Goal: Task Accomplishment & Management: Manage account settings

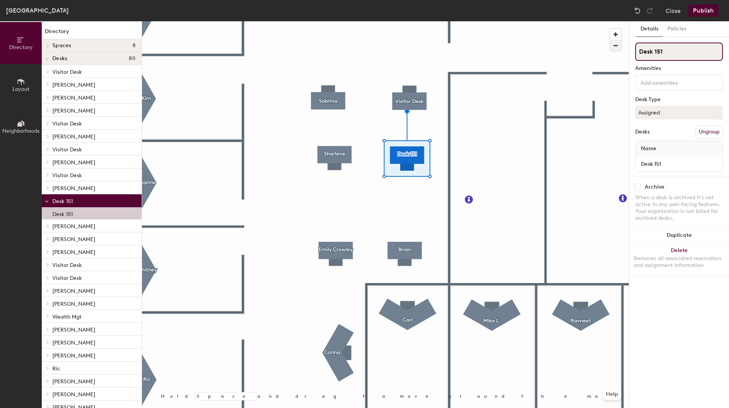
click at [580, 43] on div "Directory Layout Neighborhoods Directory Spaces 8 Avalon Conf Rm Balboa Conf Rm…" at bounding box center [364, 214] width 729 height 386
type input "[PERSON_NAME]"
click at [706, 11] on button "Publish" at bounding box center [704, 11] width 30 height 12
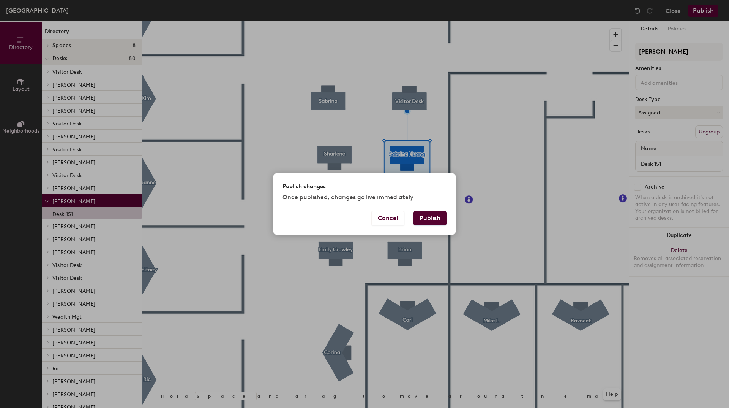
click at [426, 215] on button "Publish" at bounding box center [430, 218] width 33 height 14
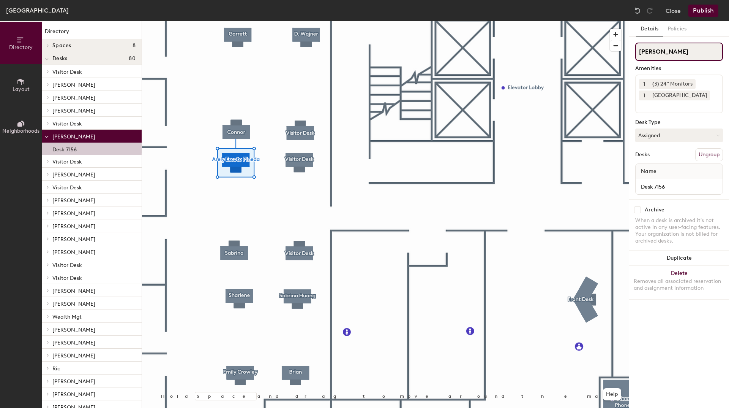
click at [608, 51] on div "Directory Layout Neighborhoods Directory Spaces 8 Avalon Conf [PERSON_NAME] Con…" at bounding box center [364, 214] width 729 height 386
type input "Visitor Desk"
click at [701, 11] on button "Publish" at bounding box center [704, 11] width 30 height 12
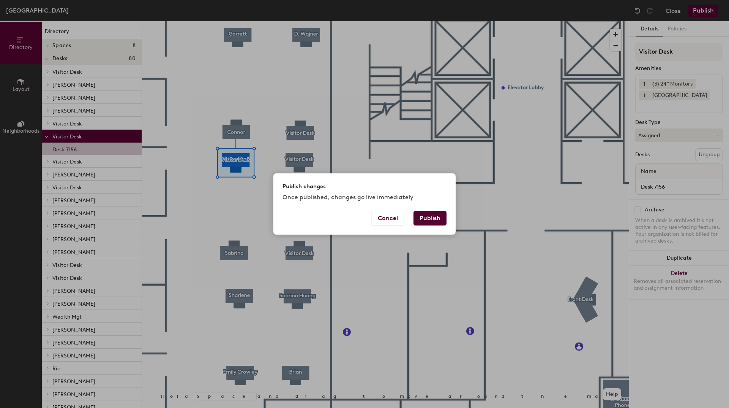
click at [432, 220] on button "Publish" at bounding box center [430, 218] width 33 height 14
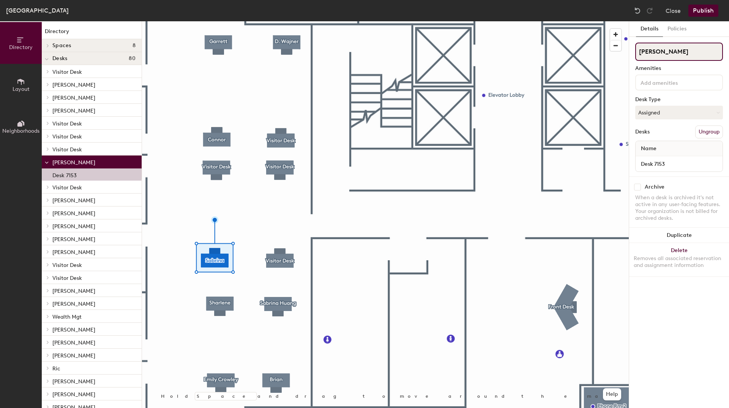
drag, startPoint x: 668, startPoint y: 51, endPoint x: 495, endPoint y: 18, distance: 175.6
click at [495, 18] on div "Newport Beach, Suite 700 Close Publish Directory Layout Neighborhoods Directory…" at bounding box center [364, 204] width 729 height 408
drag, startPoint x: 701, startPoint y: 50, endPoint x: 658, endPoint y: 50, distance: 42.9
click at [658, 50] on input "Arely Pineda Escoto" at bounding box center [680, 52] width 88 height 18
type input "[PERSON_NAME]"
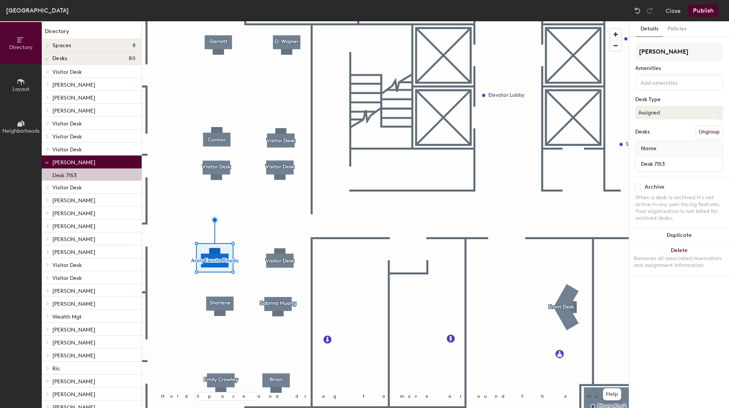
click at [698, 13] on button "Publish" at bounding box center [704, 11] width 30 height 12
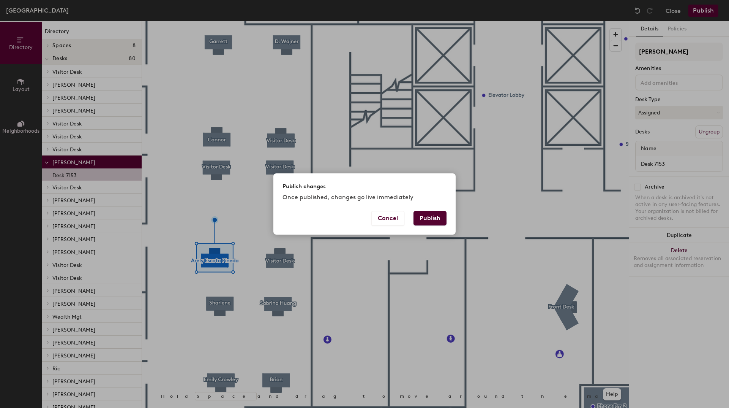
click at [424, 222] on button "Publish" at bounding box center [430, 218] width 33 height 14
